Goal: Complete application form

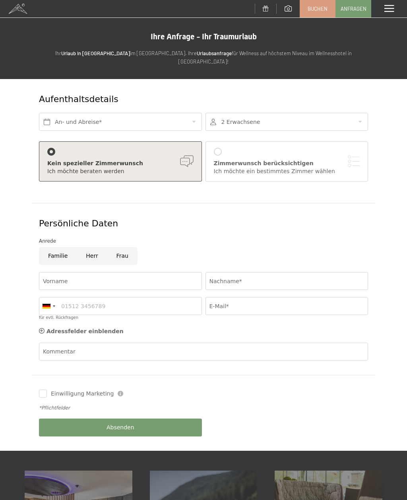
click at [221, 148] on div "Zimmerwunsch berücksichtigen Ich möchte ein bestimmtes Zimmer wählen" at bounding box center [287, 161] width 146 height 27
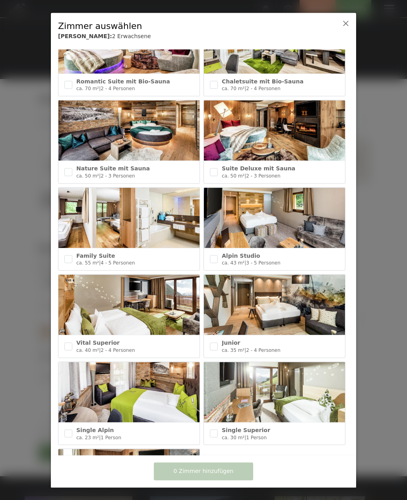
scroll to position [139, 0]
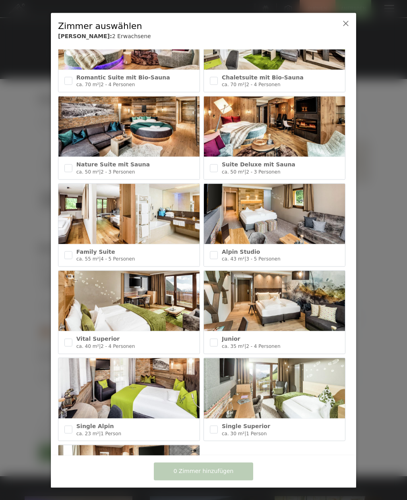
click at [216, 338] on input "checkbox" at bounding box center [214, 342] width 8 height 8
checkbox input "true"
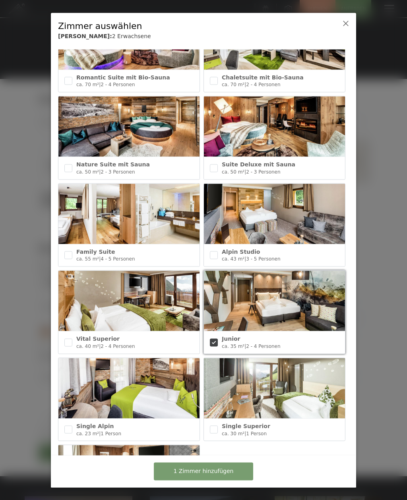
click at [228, 470] on span "1 Zimmer hinzufügen" at bounding box center [204, 471] width 60 height 8
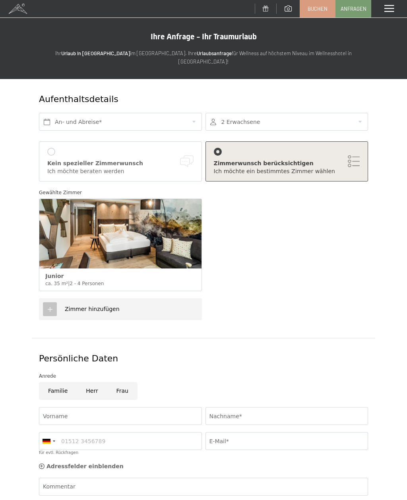
click at [136, 301] on div "Zimmer hinzufügen" at bounding box center [120, 309] width 163 height 22
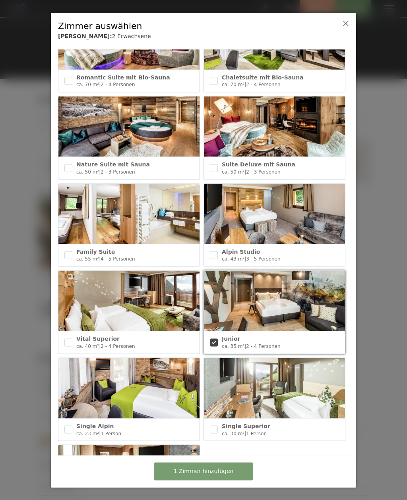
click at [216, 256] on input "checkbox" at bounding box center [214, 255] width 8 height 8
checkbox input "true"
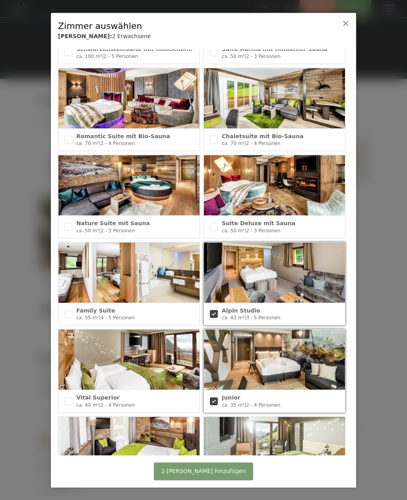
scroll to position [79, 0]
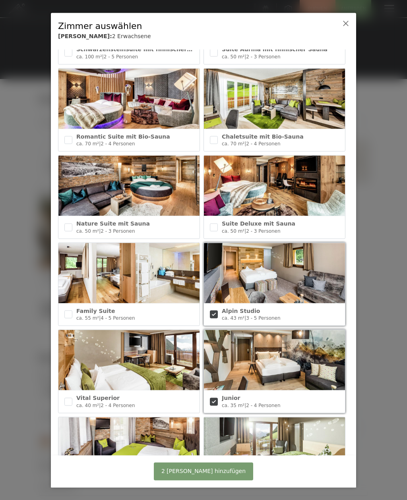
click at [212, 469] on span "2 Zimmer hinzufügen" at bounding box center [203, 471] width 84 height 8
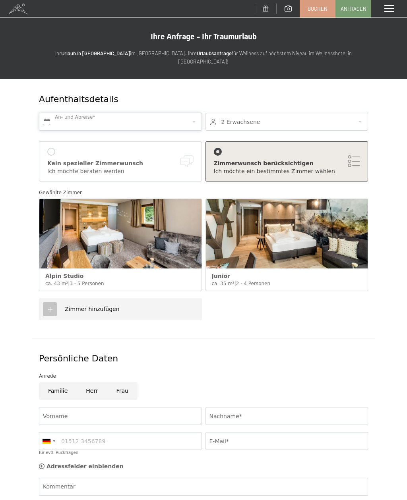
click at [182, 113] on input "text" at bounding box center [120, 122] width 163 height 18
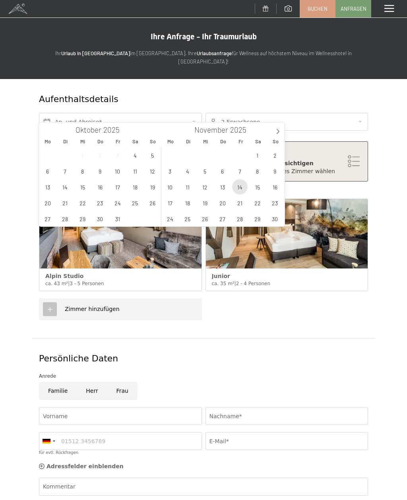
click at [243, 188] on span "14" at bounding box center [239, 186] width 15 height 15
type input "Fr. 14.11.2025"
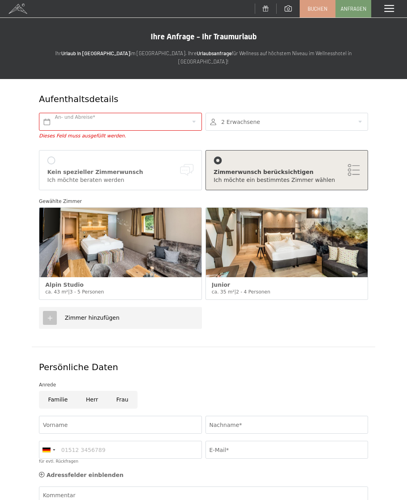
click at [310, 113] on div at bounding box center [286, 122] width 163 height 18
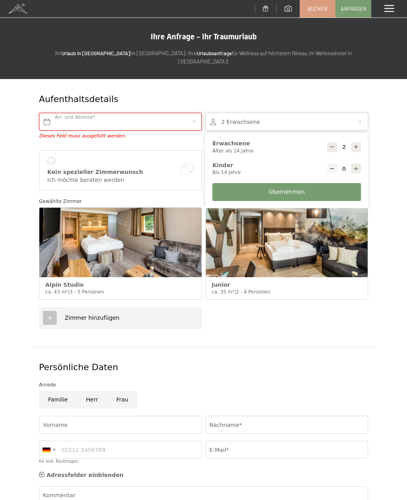
click at [188, 113] on input "text" at bounding box center [120, 122] width 163 height 18
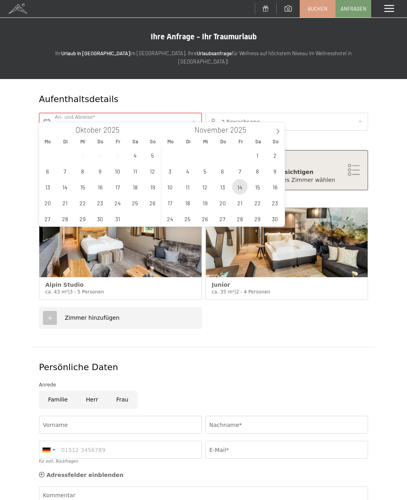
click at [243, 187] on span "14" at bounding box center [239, 186] width 15 height 15
type input "Fr. 14.11.2025"
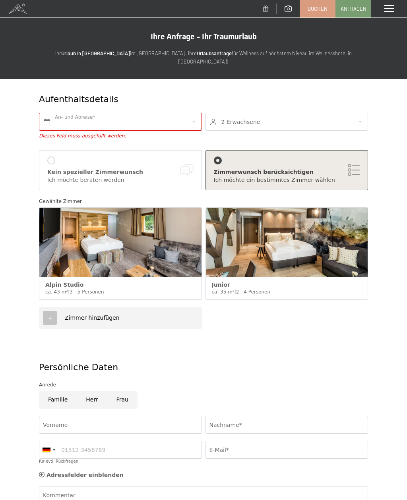
click at [296, 113] on div at bounding box center [286, 122] width 163 height 18
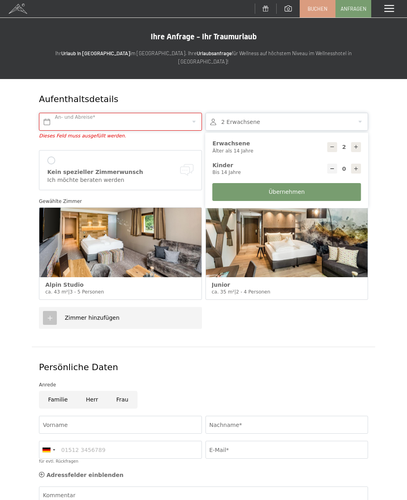
click at [172, 113] on input "text" at bounding box center [120, 122] width 163 height 18
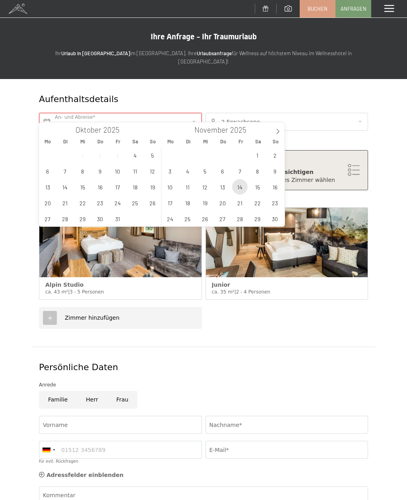
click at [241, 187] on span "14" at bounding box center [239, 186] width 15 height 15
click at [280, 188] on span "16" at bounding box center [274, 186] width 15 height 15
type input "Fr. 14.11.2025 - So. 16.11.2025"
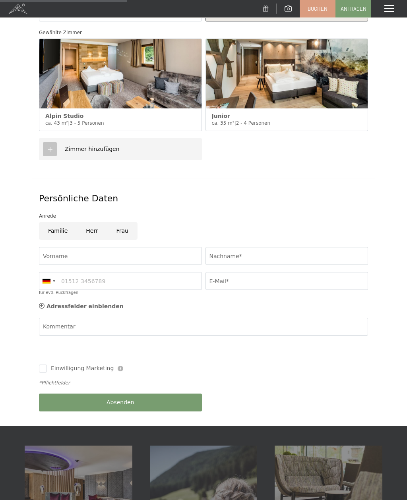
scroll to position [172, 0]
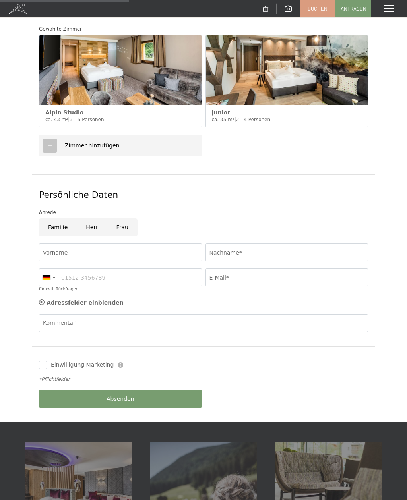
click at [93, 218] on input "Herr" at bounding box center [92, 227] width 30 height 18
radio input "true"
click at [135, 244] on input "Vorname" at bounding box center [120, 252] width 163 height 18
type input "Damian"
click at [266, 243] on input "Nachname*" at bounding box center [286, 252] width 163 height 18
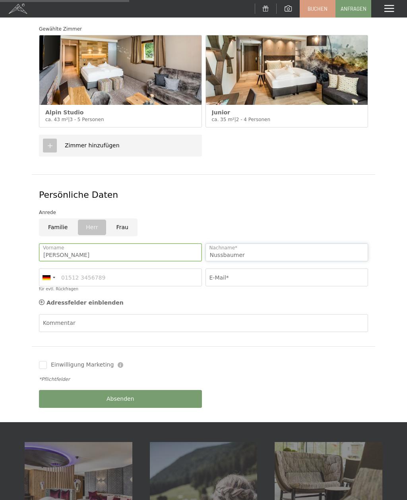
type input "Nussbaumer"
click at [148, 268] on input "für evtl. Rückfragen" at bounding box center [120, 277] width 163 height 18
click at [257, 268] on input "E-Mail*" at bounding box center [286, 277] width 163 height 18
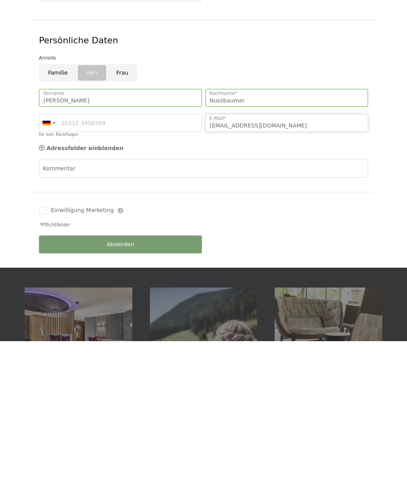
type input "Damnuss070501@gmail.com"
click at [162, 391] on div "Absenden" at bounding box center [120, 403] width 166 height 25
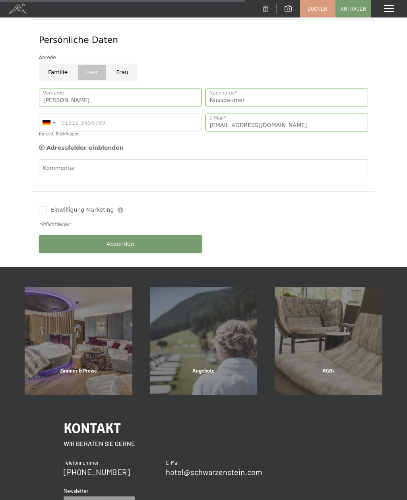
click at [155, 235] on button "Absenden" at bounding box center [120, 244] width 163 height 18
